Goal: Information Seeking & Learning: Find specific fact

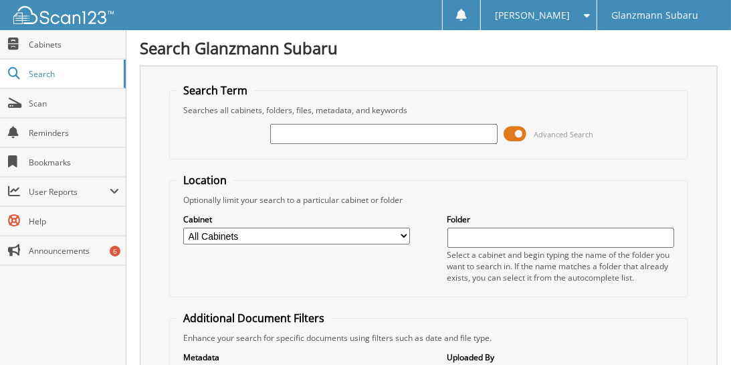
paste input "K8392220"
type input "K8392220"
click at [331, 173] on fieldset "Location Optionally limit your search to a particular cabinet or folder Cabinet…" at bounding box center [428, 235] width 519 height 124
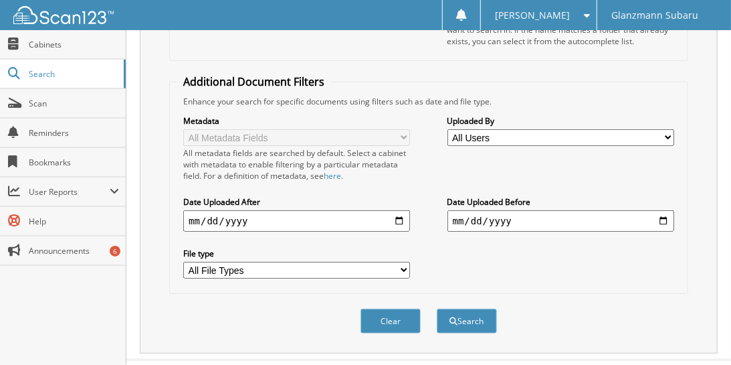
scroll to position [254, 0]
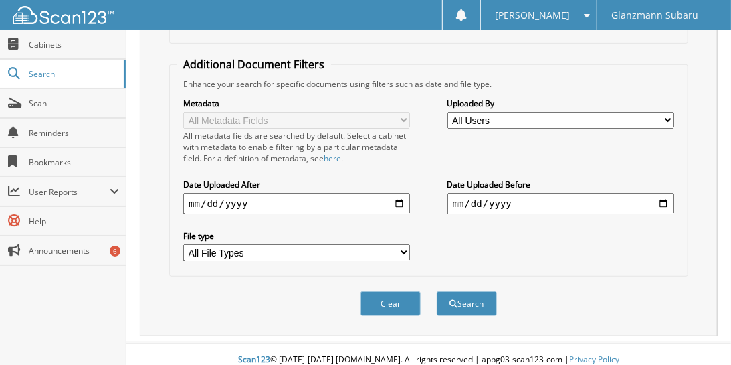
click at [474, 298] on button "Search" at bounding box center [467, 303] width 60 height 25
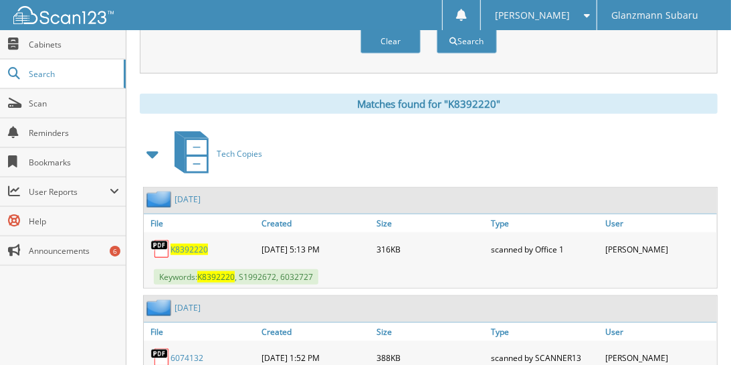
scroll to position [507, 0]
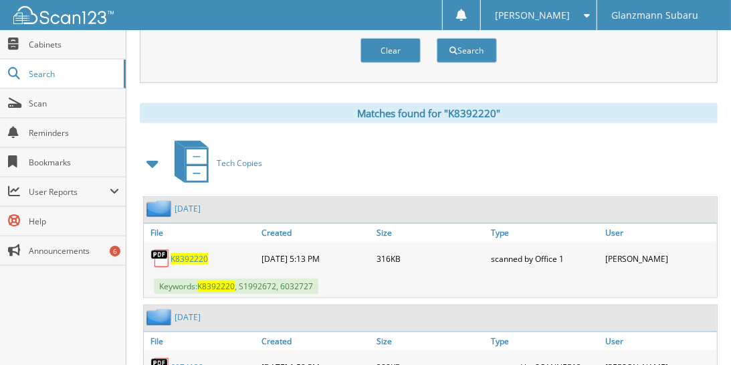
click at [147, 151] on span at bounding box center [153, 163] width 19 height 24
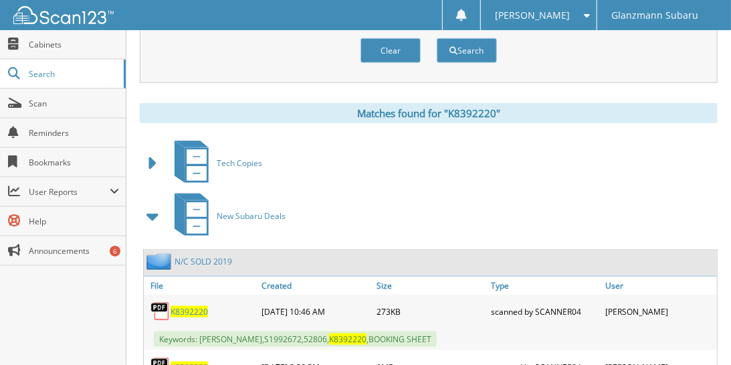
scroll to position [574, 0]
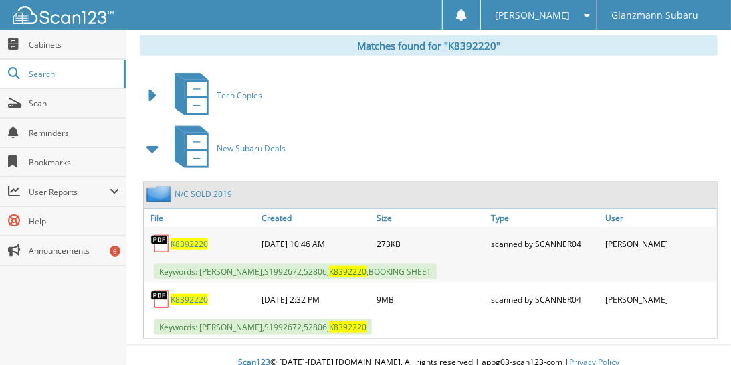
click at [183, 294] on span "K8392220" at bounding box center [189, 299] width 37 height 11
click at [450, 124] on div "New Subaru Deals" at bounding box center [429, 148] width 578 height 53
click at [197, 294] on span "K8392220" at bounding box center [189, 299] width 37 height 11
